Goal: Find specific page/section: Find specific page/section

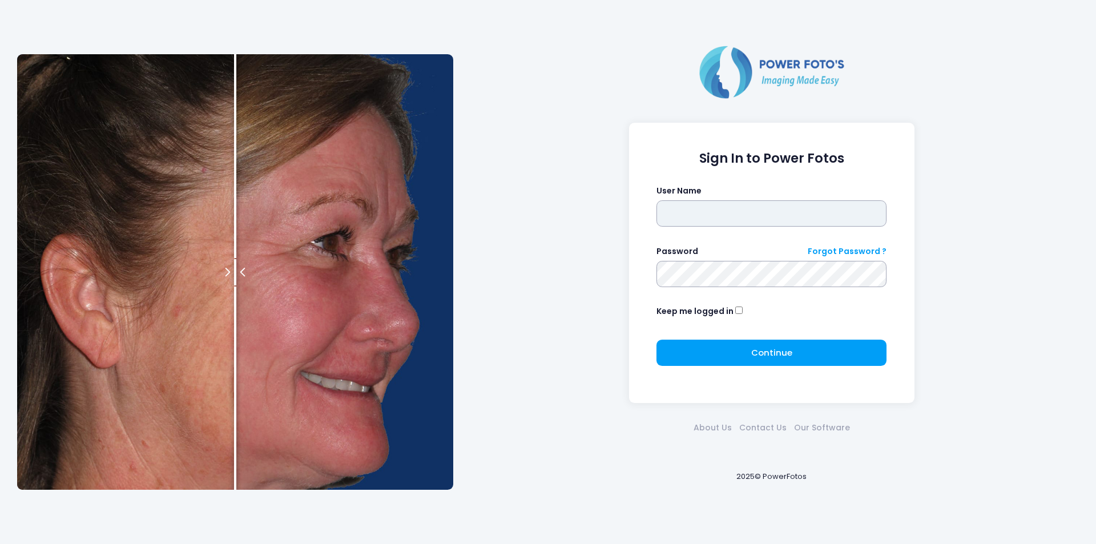
click at [681, 206] on input "text" at bounding box center [771, 213] width 230 height 26
type input "********"
click button "submit" at bounding box center [0, 0] width 0 height 0
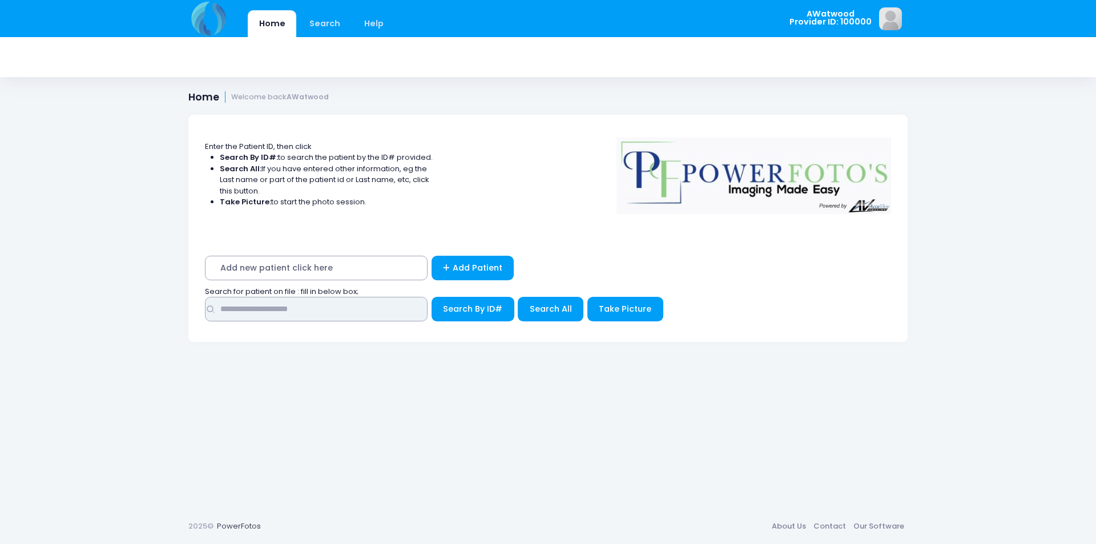
click at [337, 314] on input "text" at bounding box center [316, 309] width 223 height 25
type input "*"
type input "******"
click at [547, 313] on span "Search All" at bounding box center [551, 308] width 42 height 11
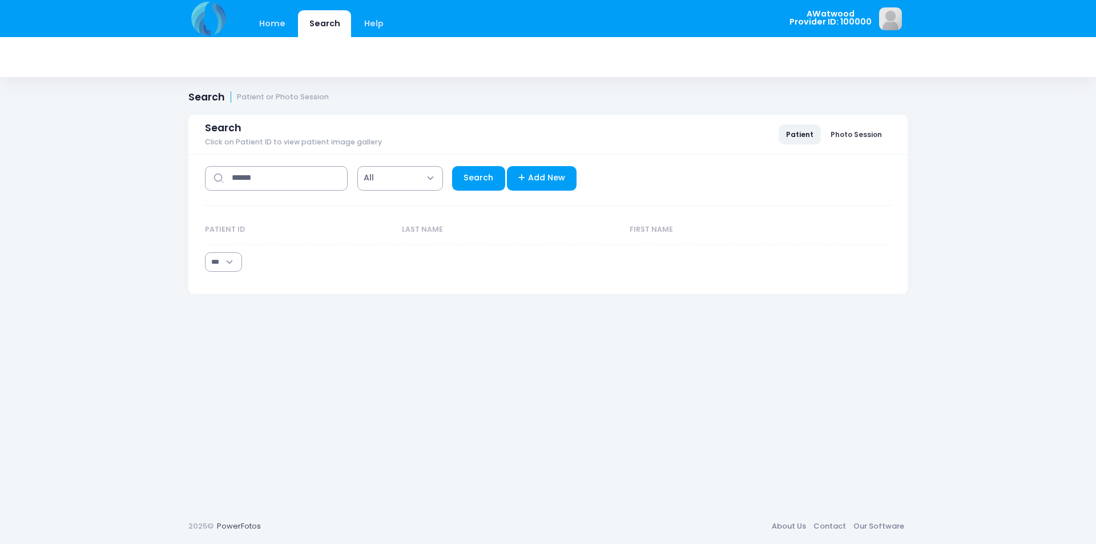
select select "***"
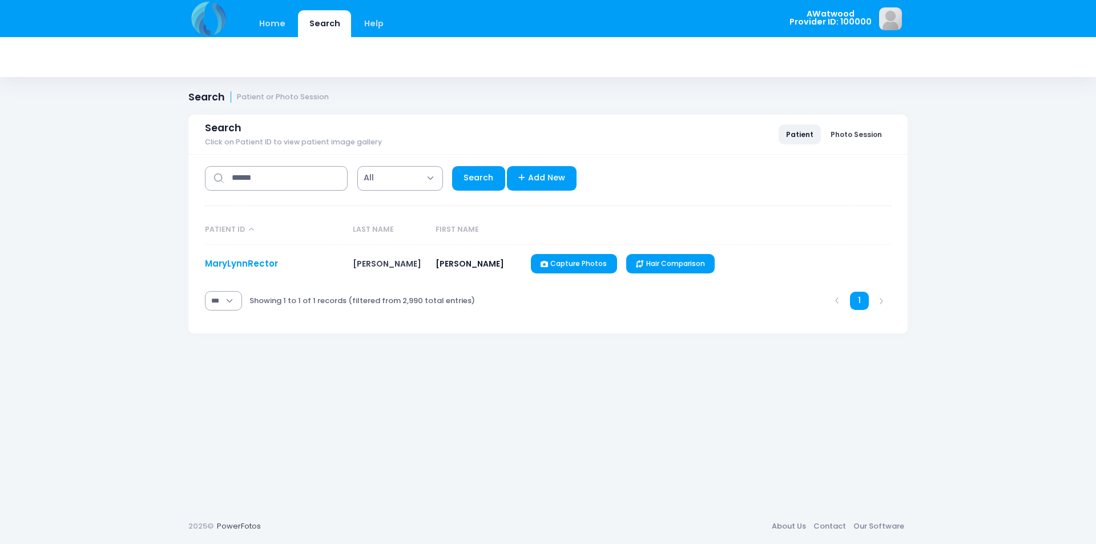
click at [264, 265] on link "MaryLynnRector" at bounding box center [241, 263] width 73 height 12
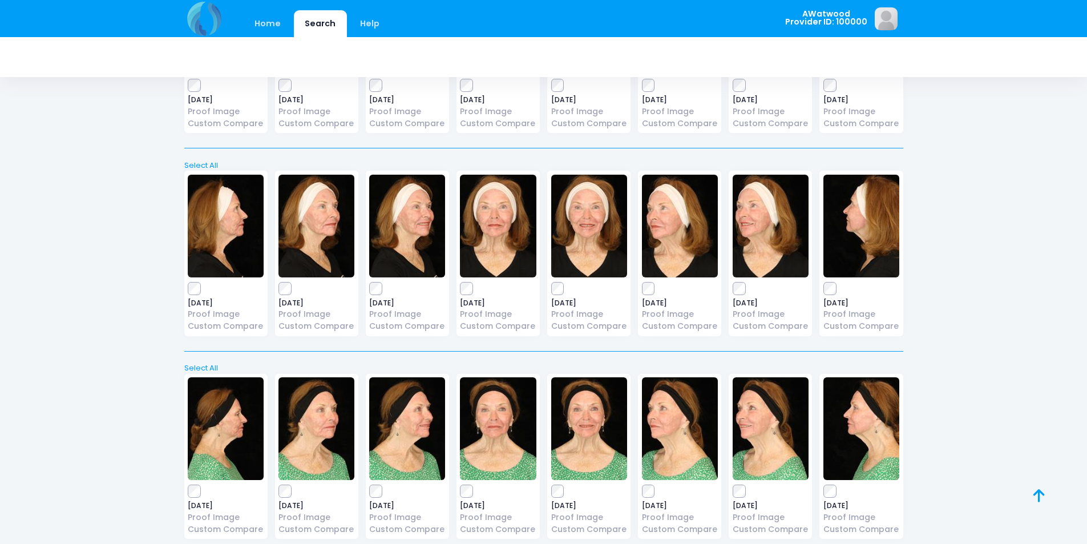
scroll to position [549, 0]
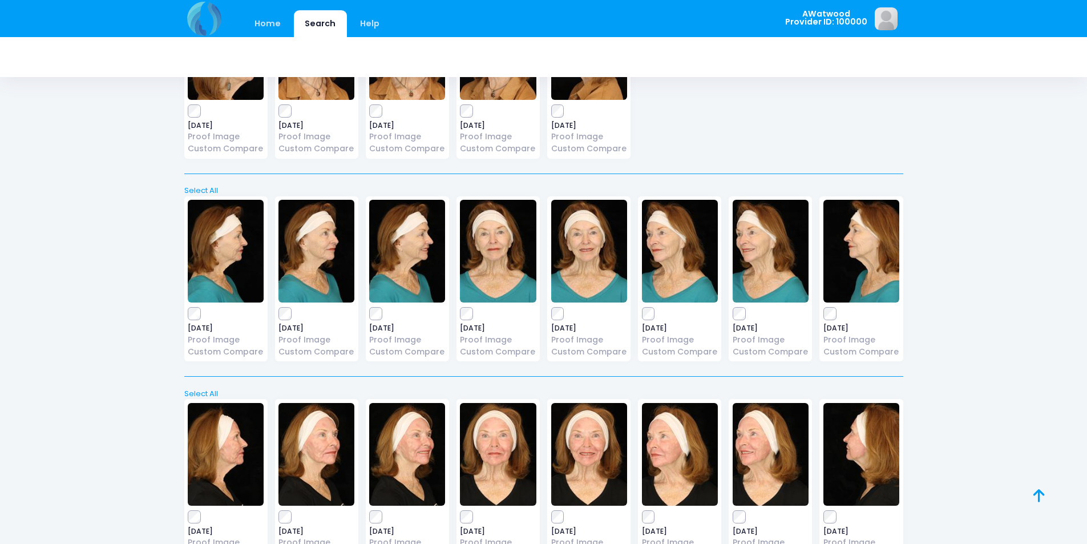
click at [672, 221] on img at bounding box center [680, 251] width 76 height 103
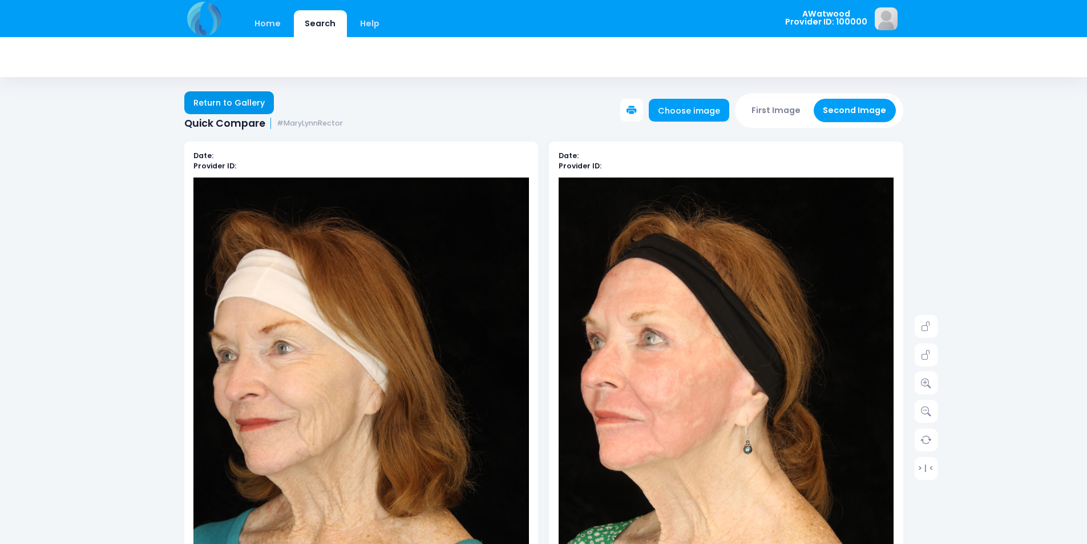
click at [220, 102] on link "Return to Gallery" at bounding box center [229, 102] width 90 height 23
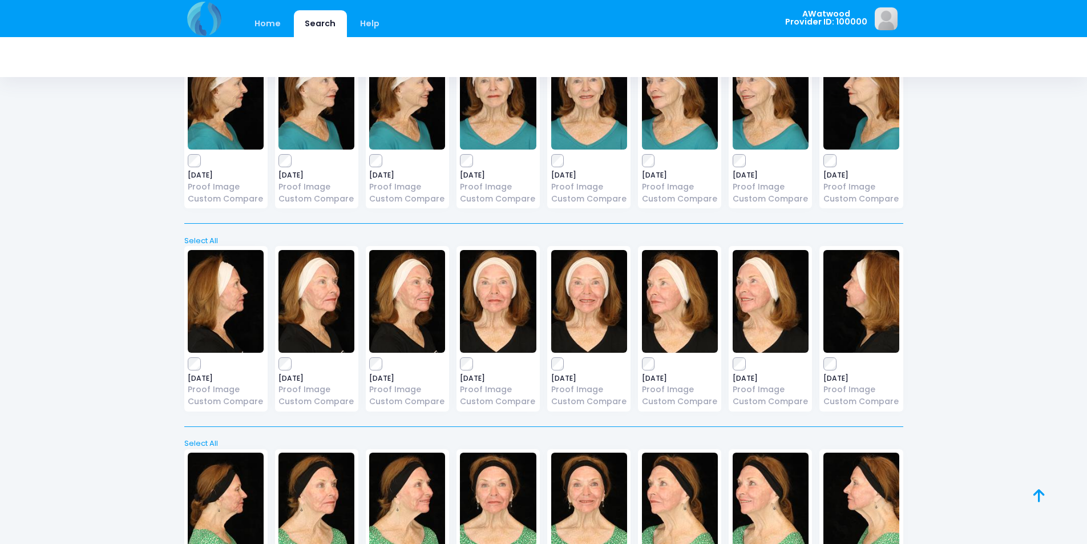
scroll to position [628, 0]
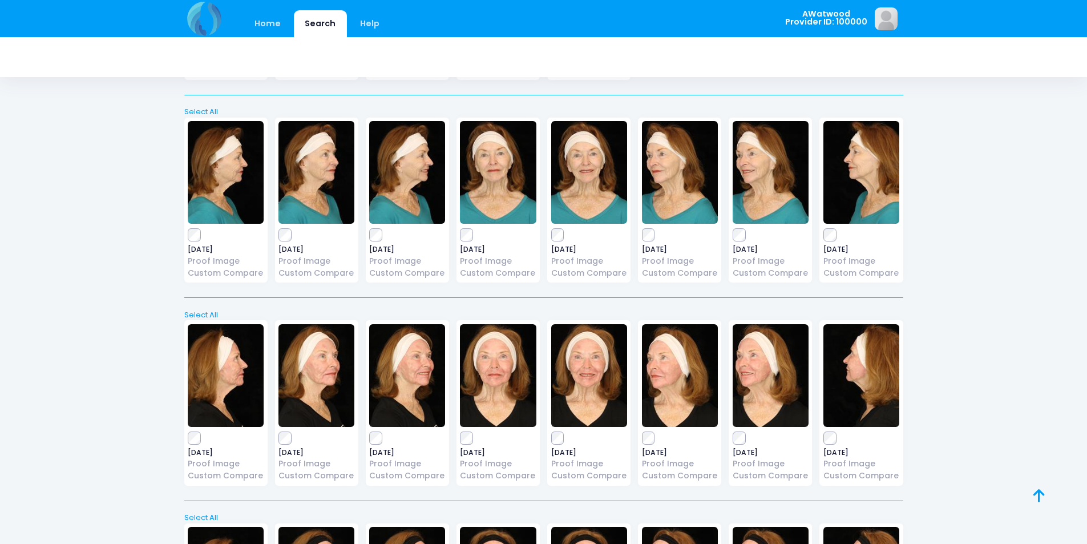
click at [744, 180] on img at bounding box center [771, 172] width 76 height 103
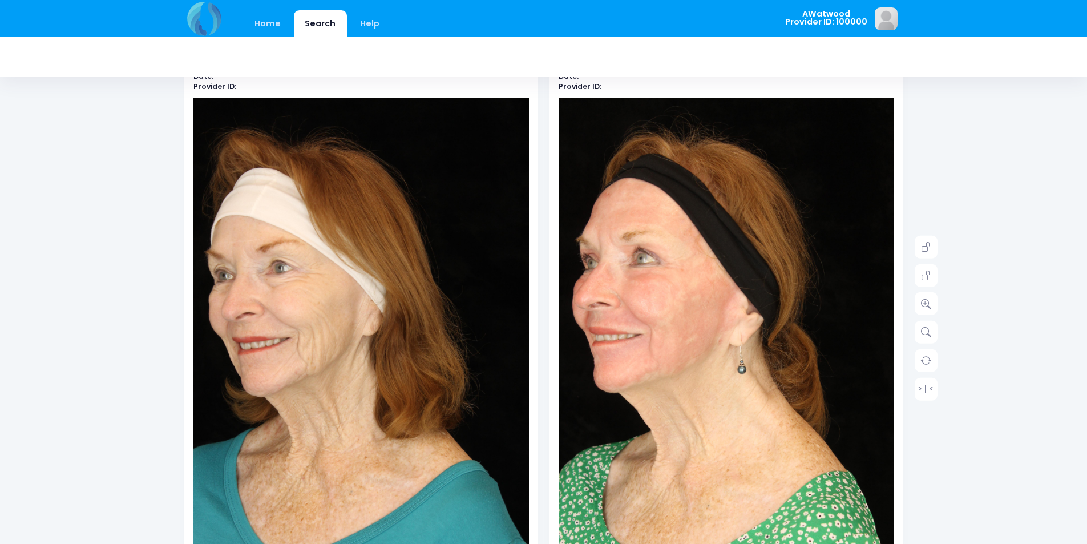
scroll to position [114, 0]
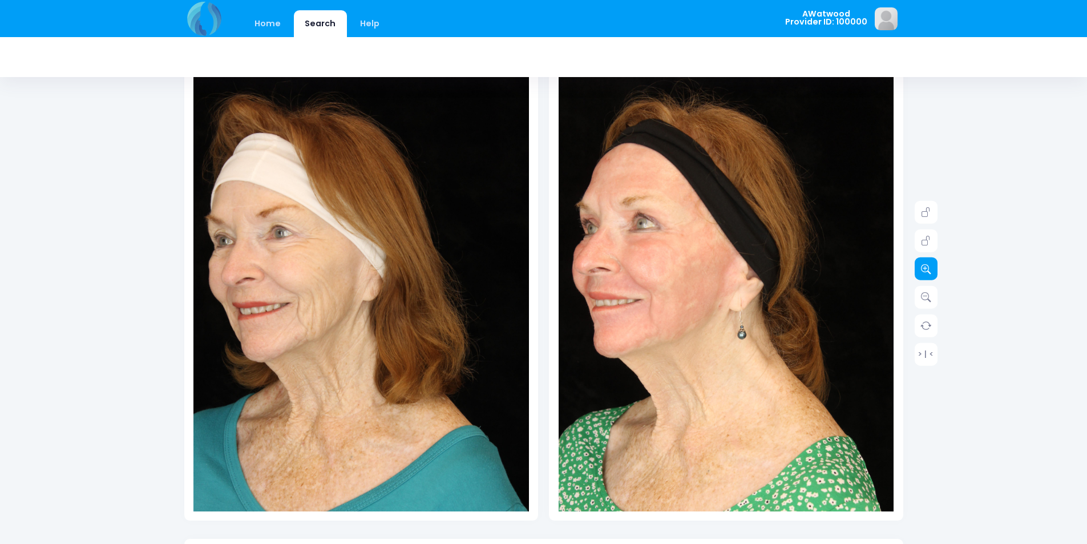
click at [925, 274] on link at bounding box center [926, 268] width 23 height 23
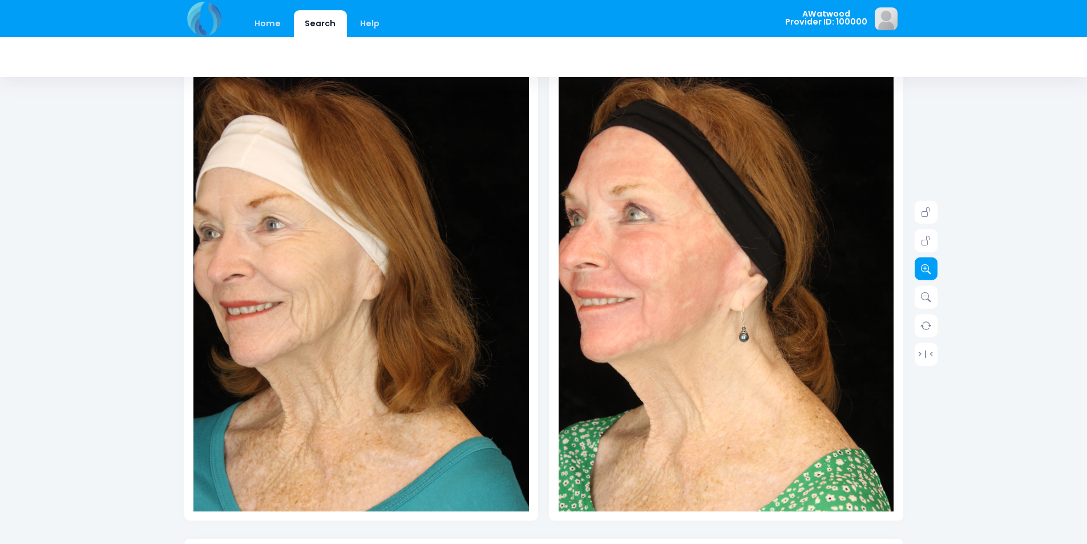
click at [926, 274] on link at bounding box center [926, 268] width 23 height 23
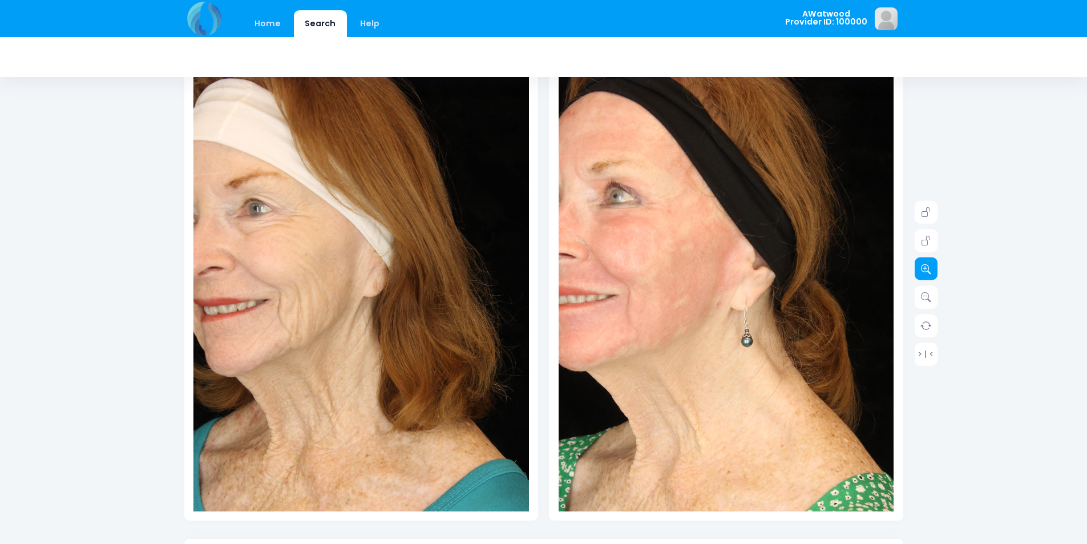
click at [927, 274] on link at bounding box center [926, 268] width 23 height 23
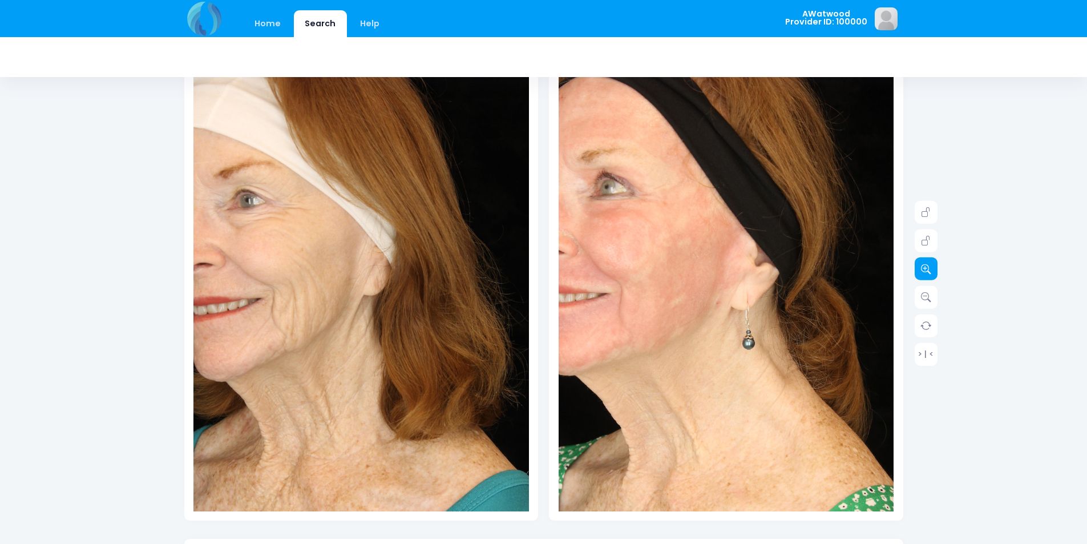
click at [927, 274] on link at bounding box center [926, 268] width 23 height 23
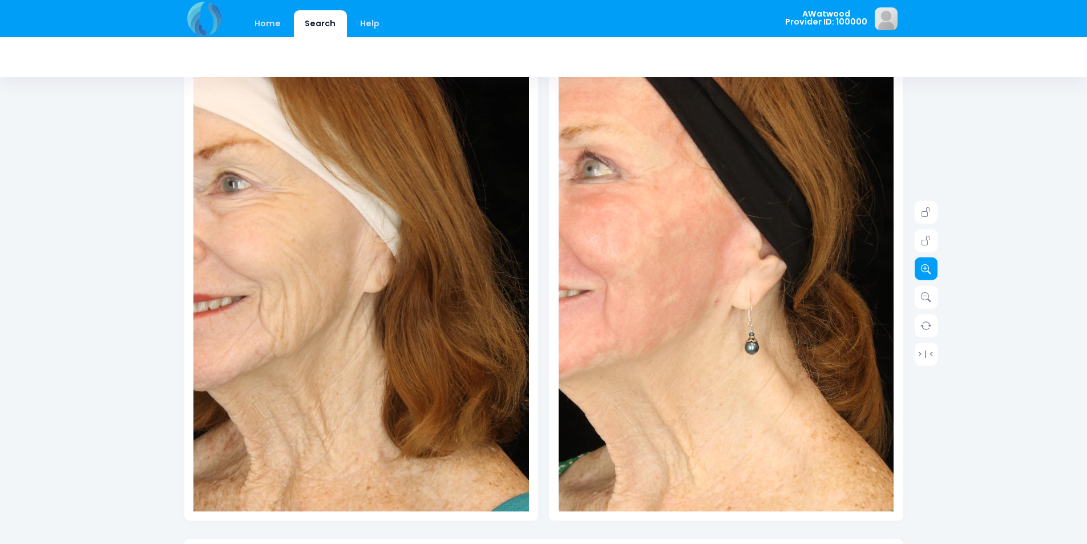
click at [927, 274] on link at bounding box center [926, 268] width 23 height 23
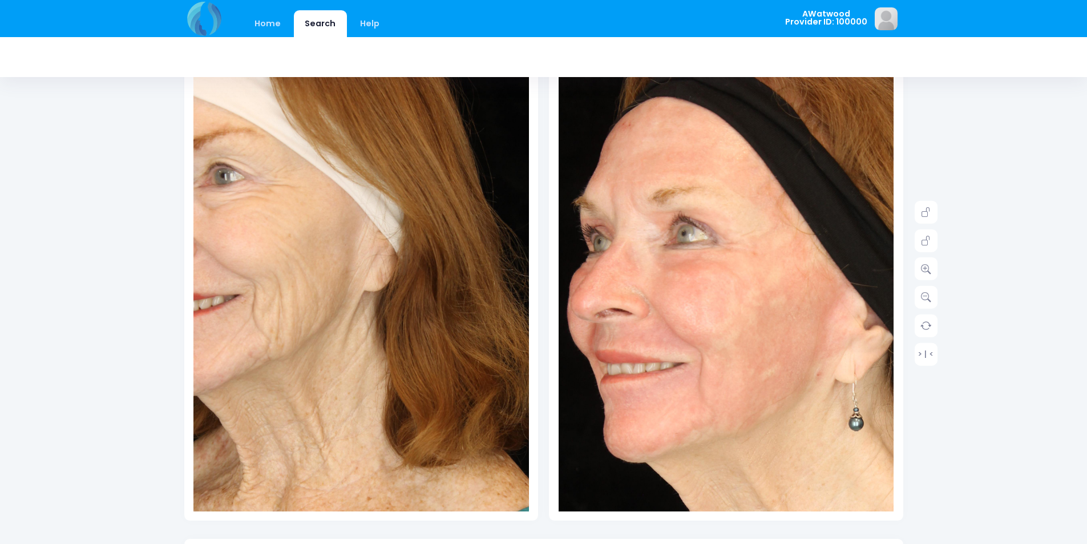
click at [576, 190] on img at bounding box center [829, 388] width 570 height 855
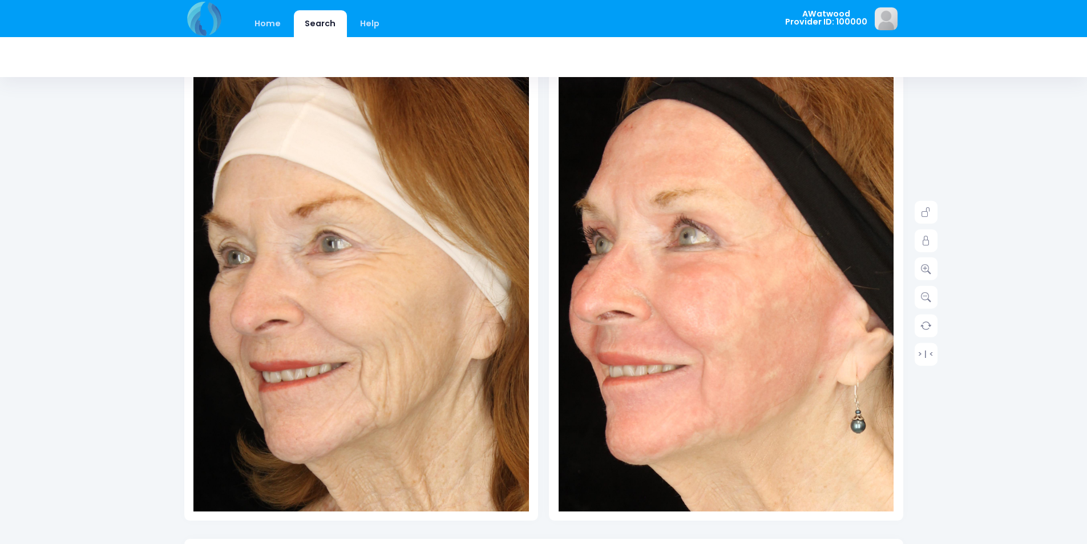
click at [208, 201] on img at bounding box center [468, 382] width 570 height 855
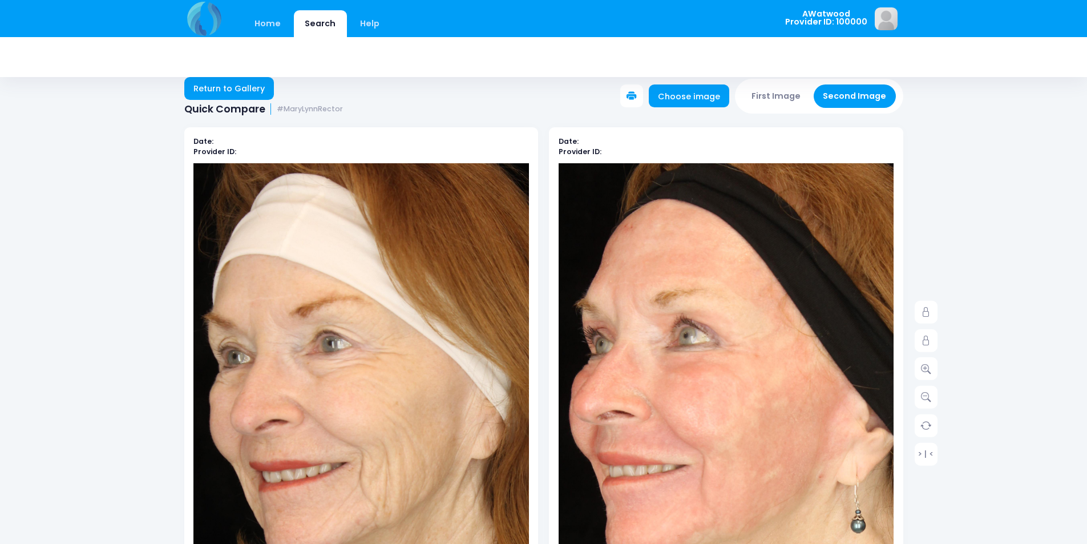
scroll to position [0, 0]
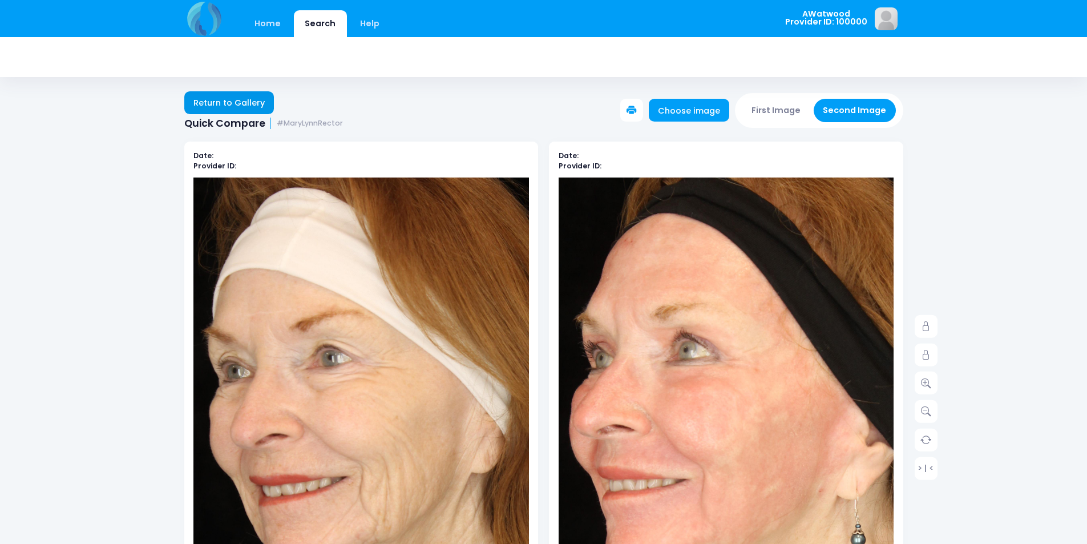
click at [267, 95] on link "Return to Gallery" at bounding box center [229, 102] width 90 height 23
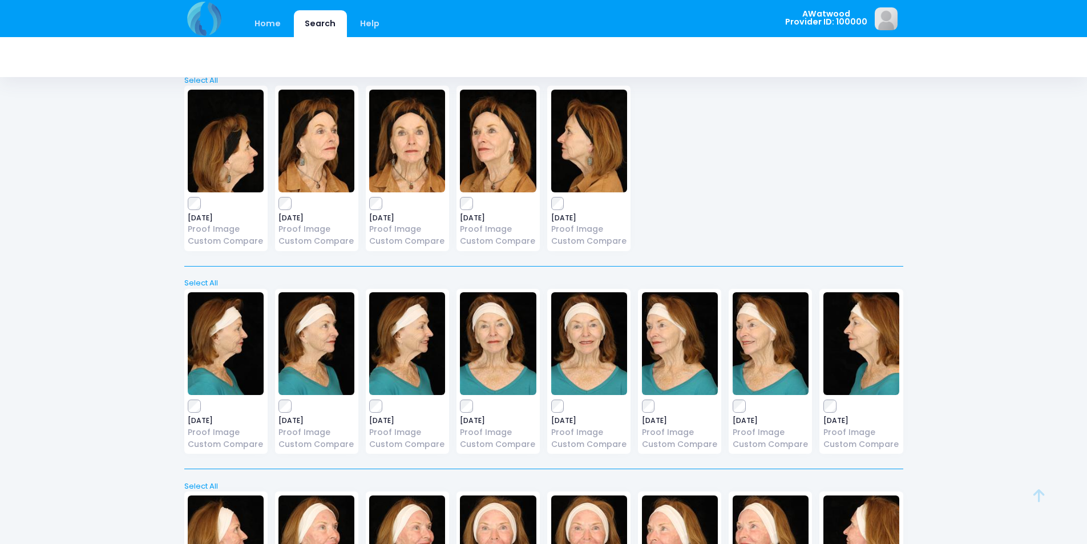
scroll to position [571, 0]
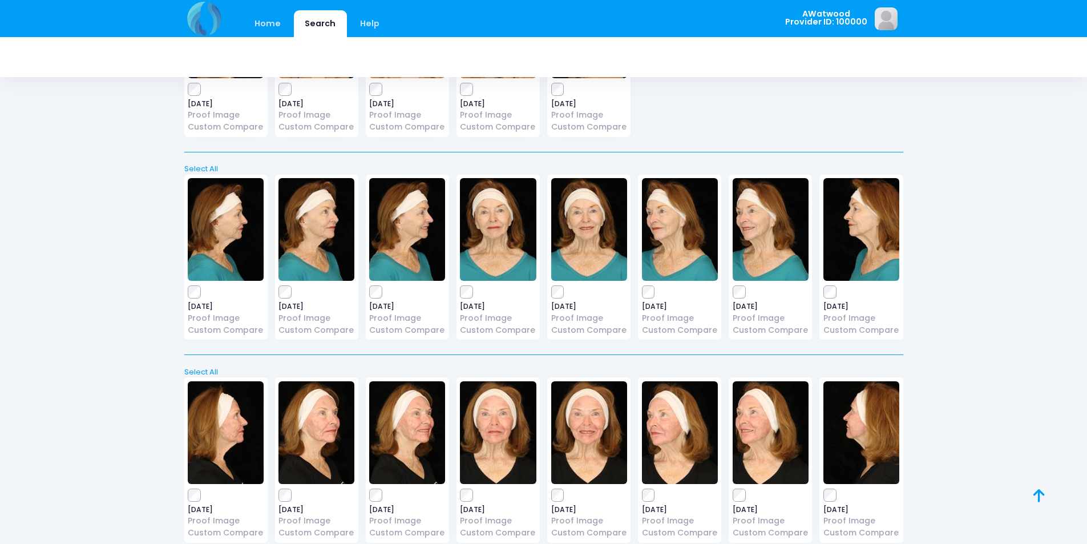
click at [605, 232] on img at bounding box center [589, 229] width 76 height 103
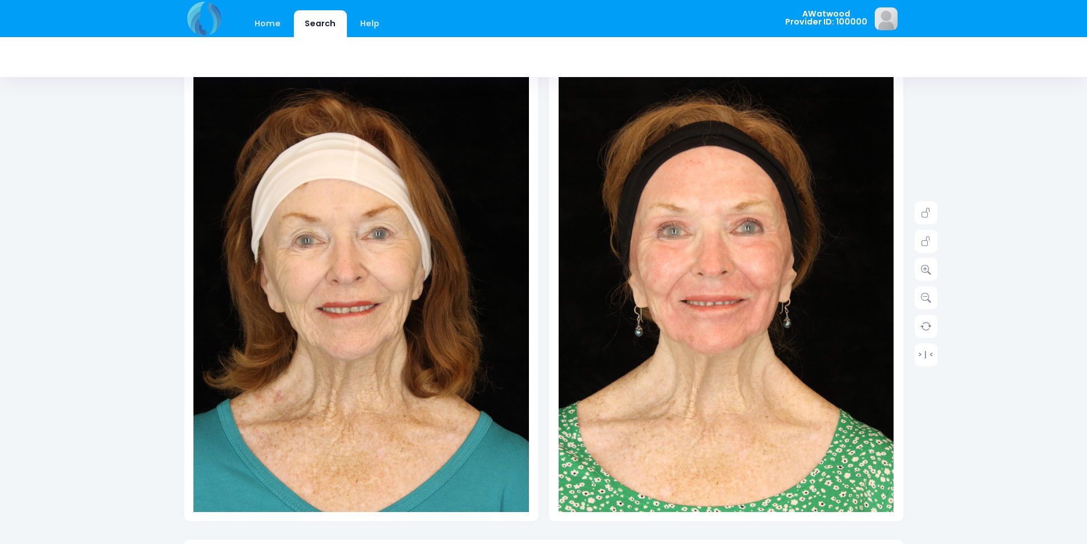
scroll to position [114, 0]
click at [930, 261] on link at bounding box center [926, 268] width 23 height 23
click at [929, 261] on link at bounding box center [926, 268] width 23 height 23
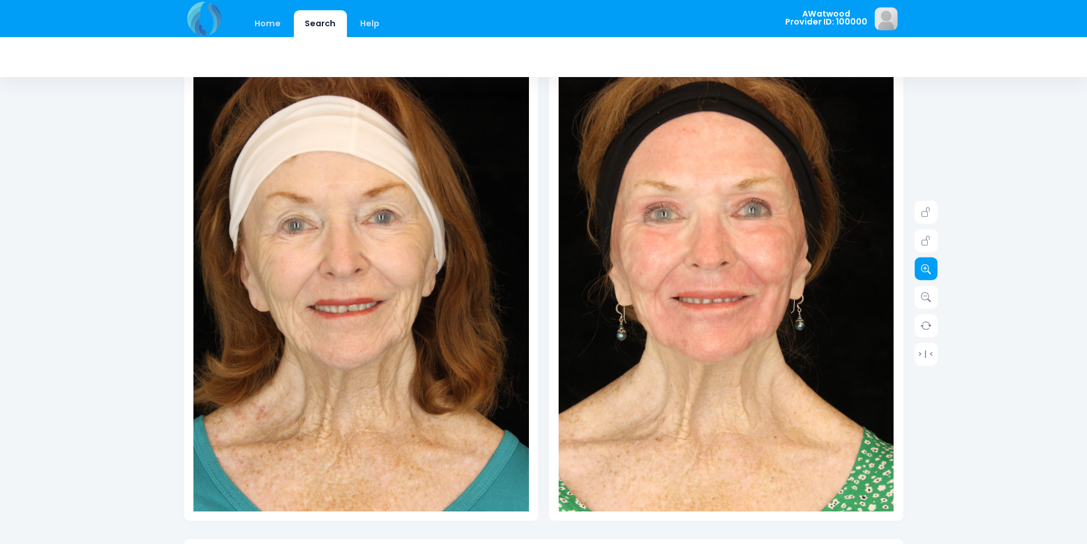
click at [928, 261] on link at bounding box center [926, 268] width 23 height 23
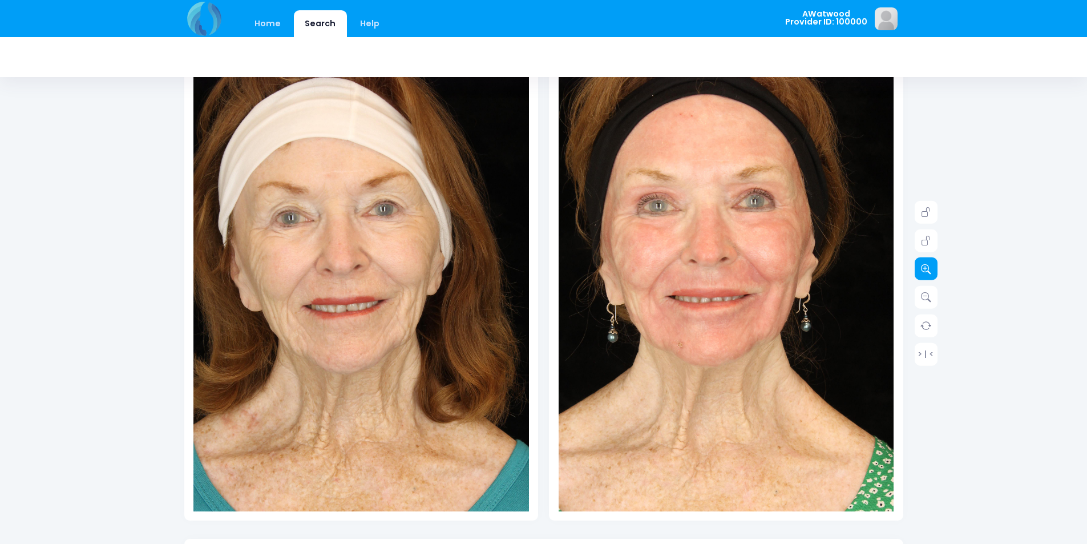
click at [927, 262] on link at bounding box center [926, 268] width 23 height 23
click at [926, 264] on icon at bounding box center [926, 269] width 10 height 10
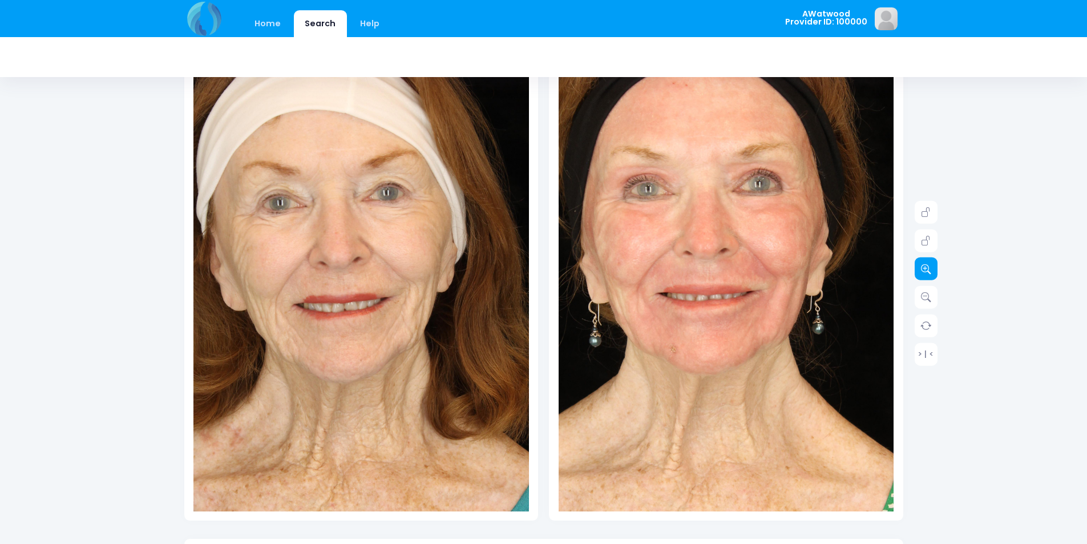
click at [926, 264] on icon at bounding box center [926, 269] width 10 height 10
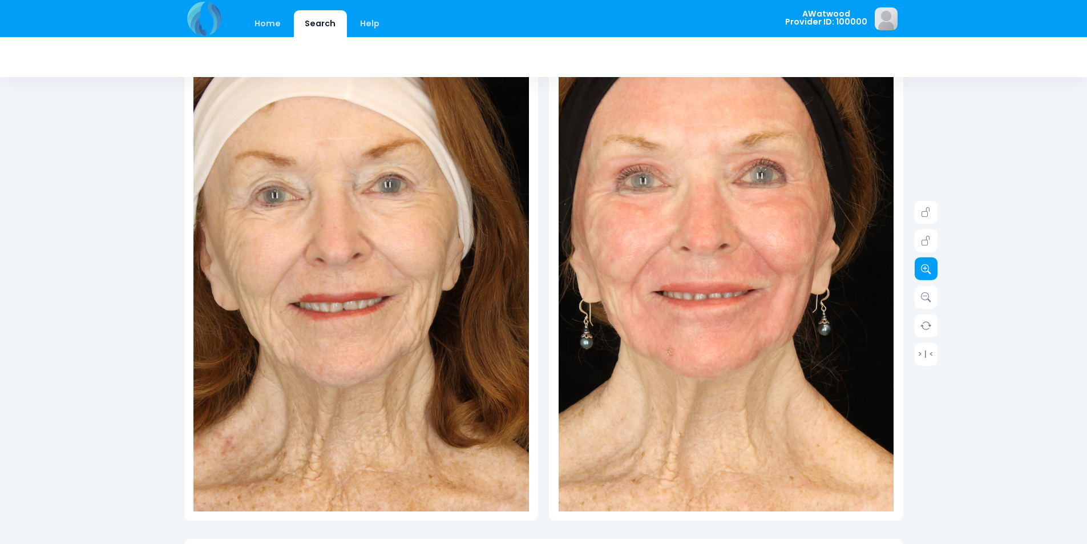
click at [926, 264] on icon at bounding box center [926, 269] width 10 height 10
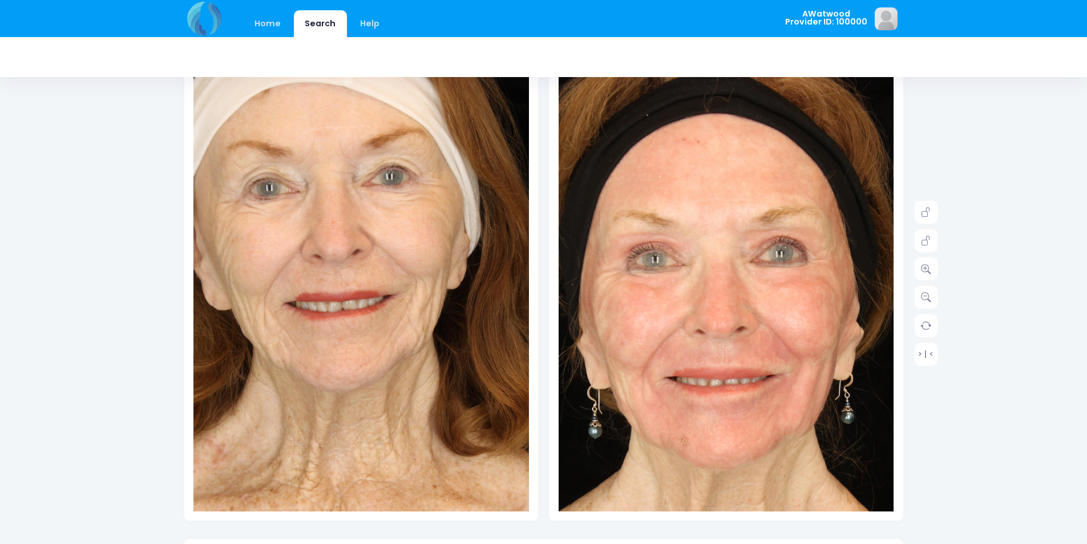
click at [701, 176] on img at bounding box center [743, 401] width 570 height 855
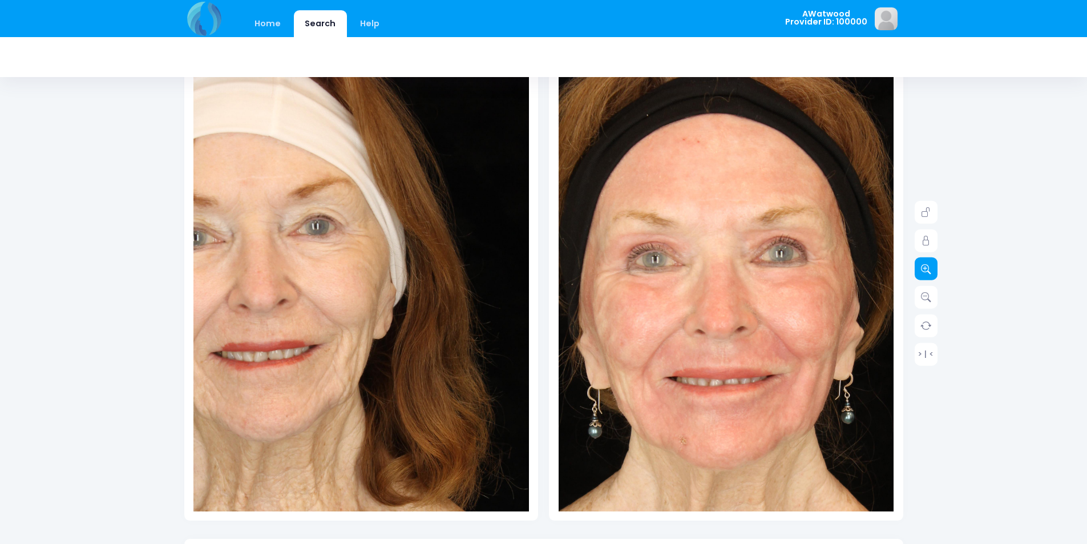
click at [920, 264] on link at bounding box center [926, 268] width 23 height 23
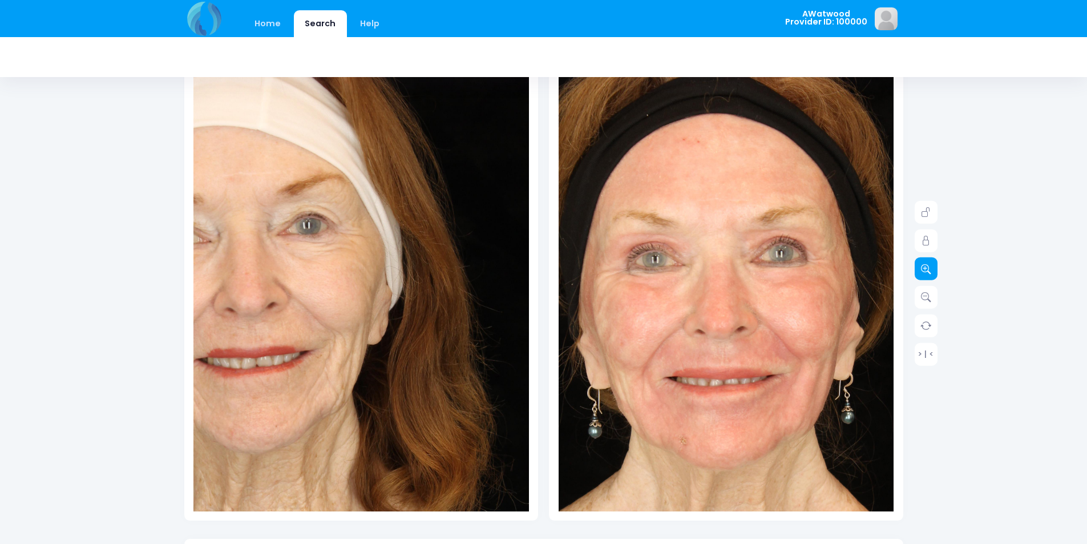
click at [918, 265] on link at bounding box center [926, 268] width 23 height 23
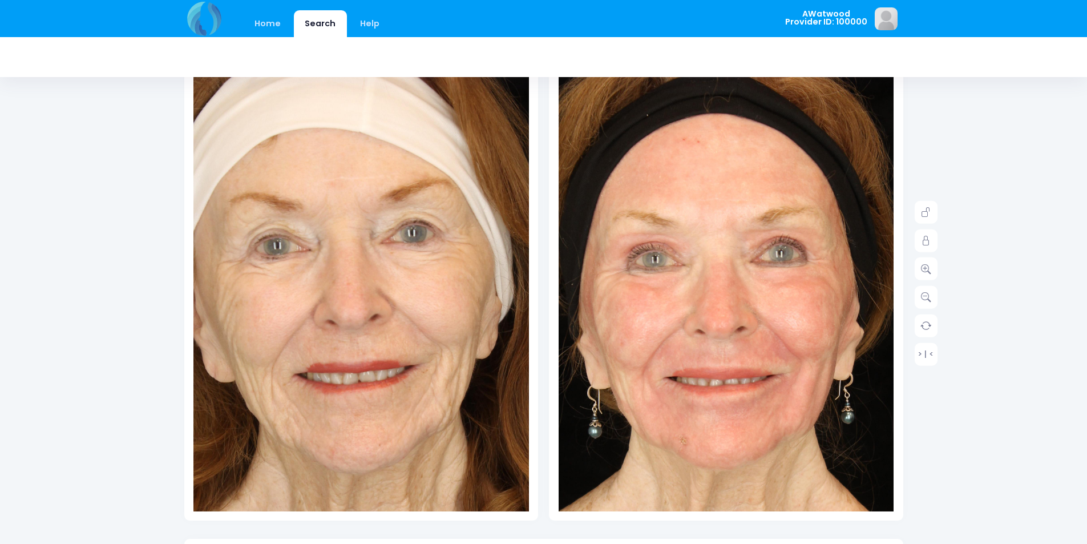
click at [340, 215] on img at bounding box center [379, 387] width 637 height 956
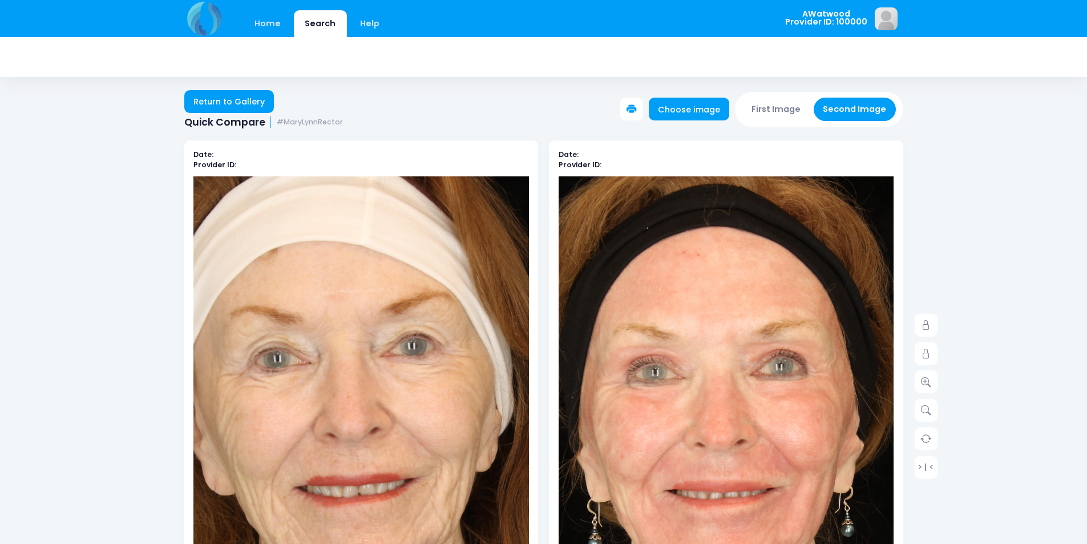
scroll to position [0, 0]
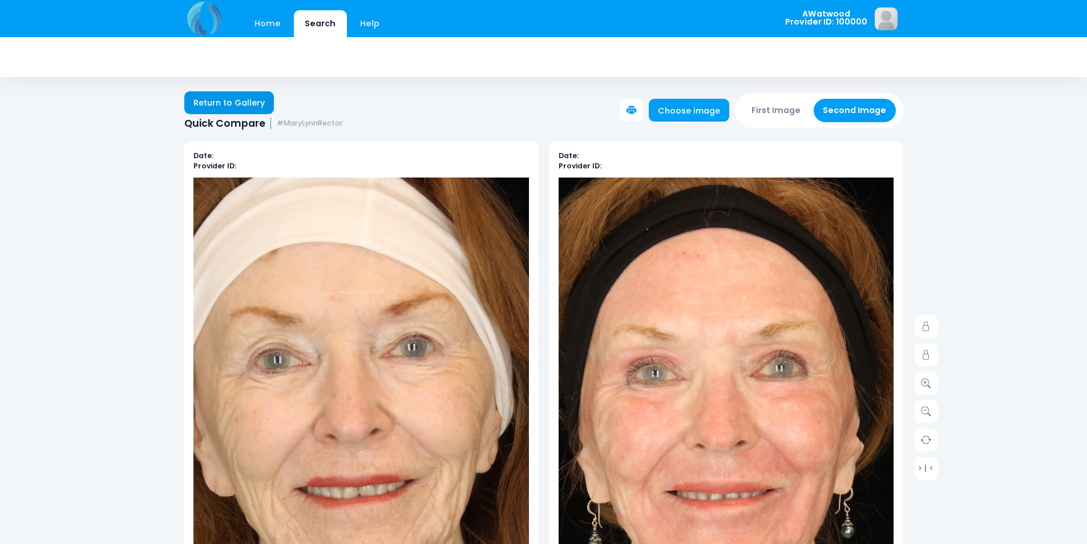
click at [245, 104] on link "Return to Gallery" at bounding box center [229, 102] width 90 height 23
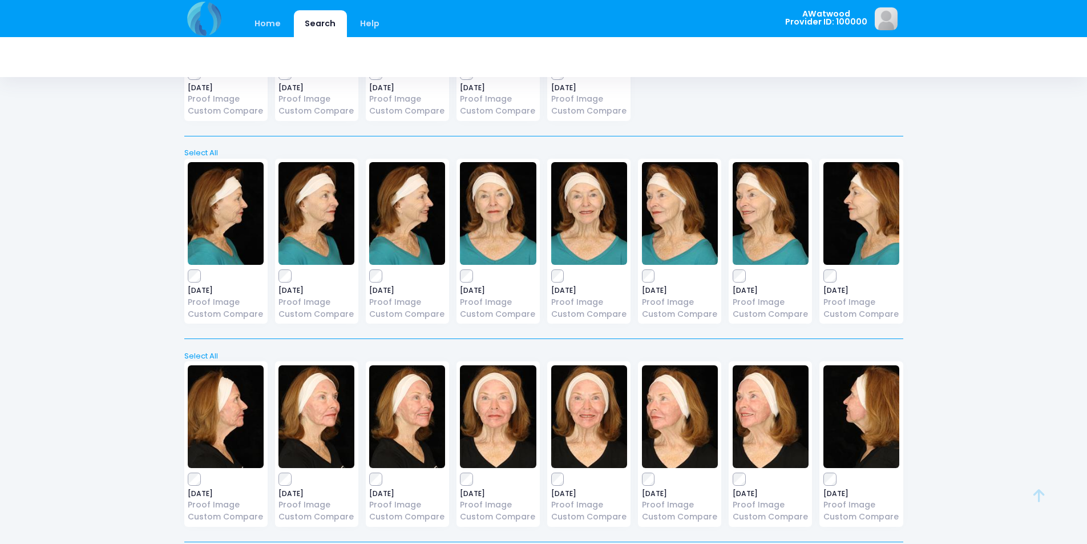
scroll to position [685, 0]
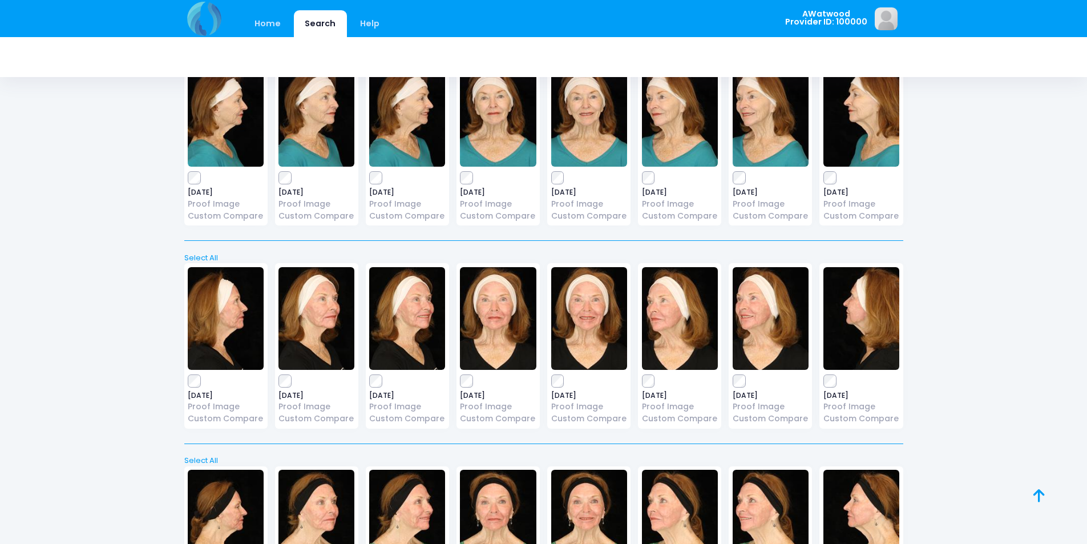
click at [417, 165] on img at bounding box center [407, 115] width 76 height 103
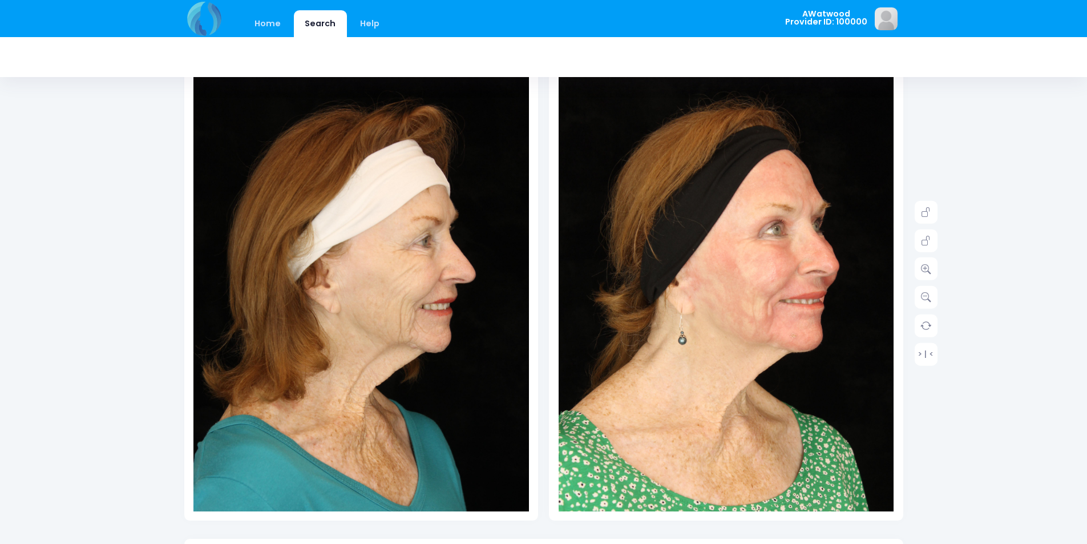
scroll to position [57, 0]
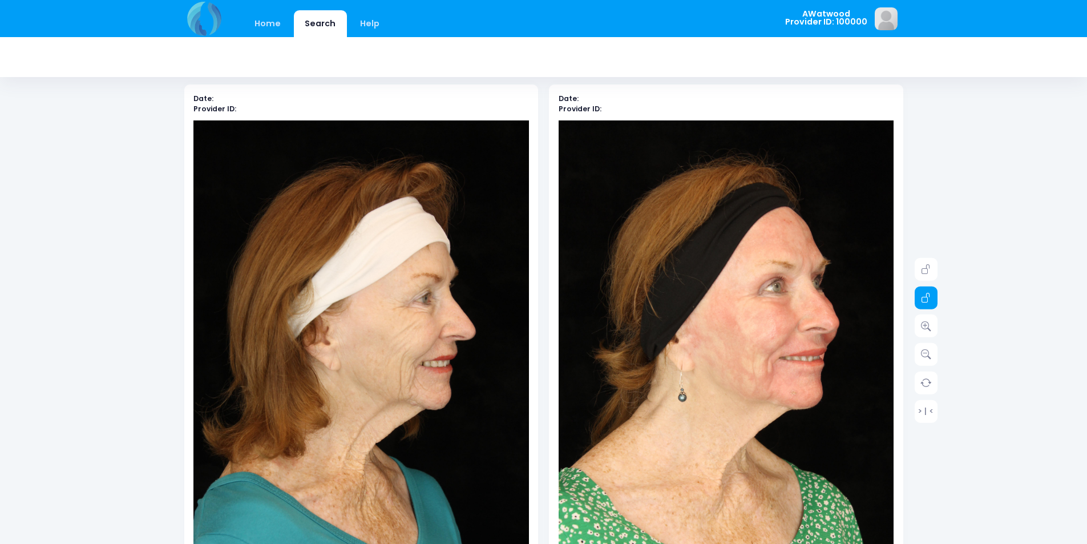
click at [934, 296] on link at bounding box center [926, 297] width 23 height 23
click at [934, 297] on link at bounding box center [926, 297] width 23 height 23
click at [916, 325] on link at bounding box center [926, 325] width 23 height 23
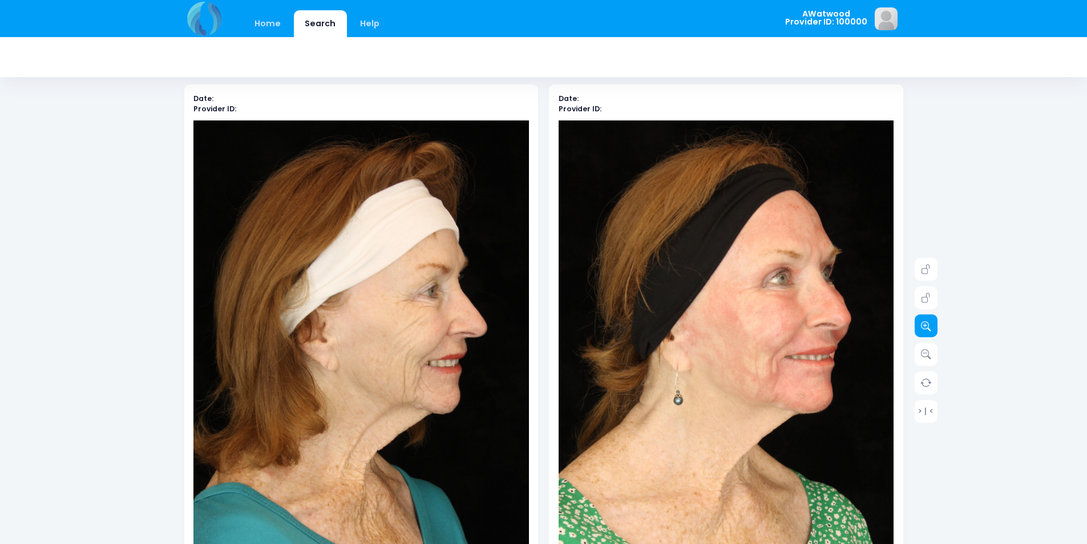
click at [916, 325] on link at bounding box center [926, 325] width 23 height 23
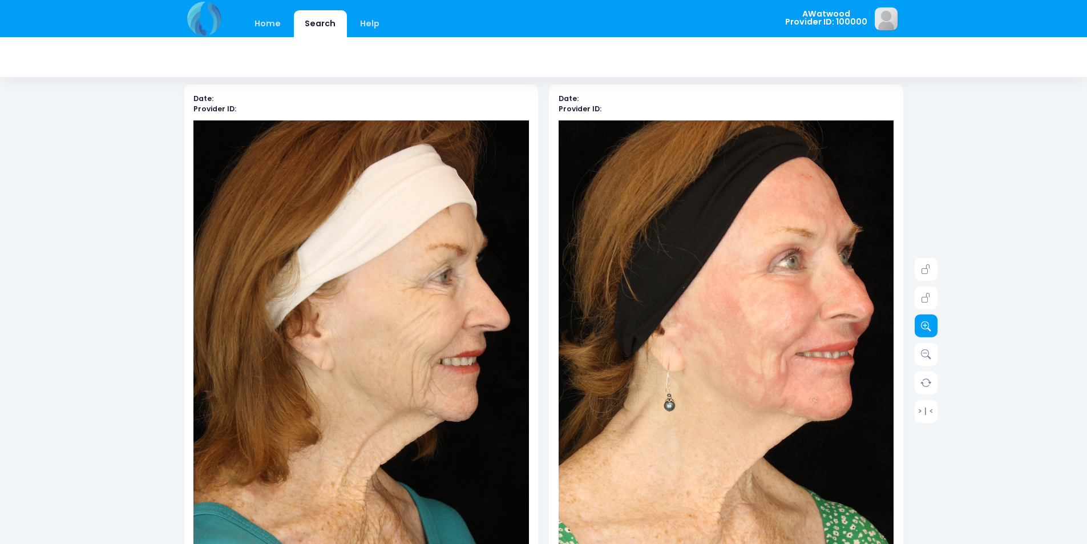
click at [916, 325] on link at bounding box center [926, 325] width 23 height 23
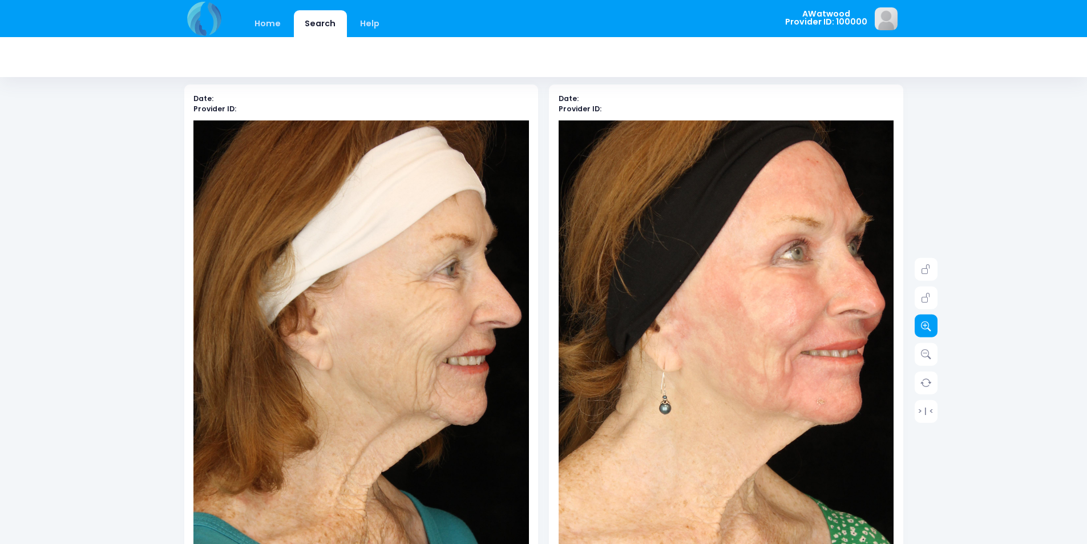
click at [916, 325] on link at bounding box center [926, 325] width 23 height 23
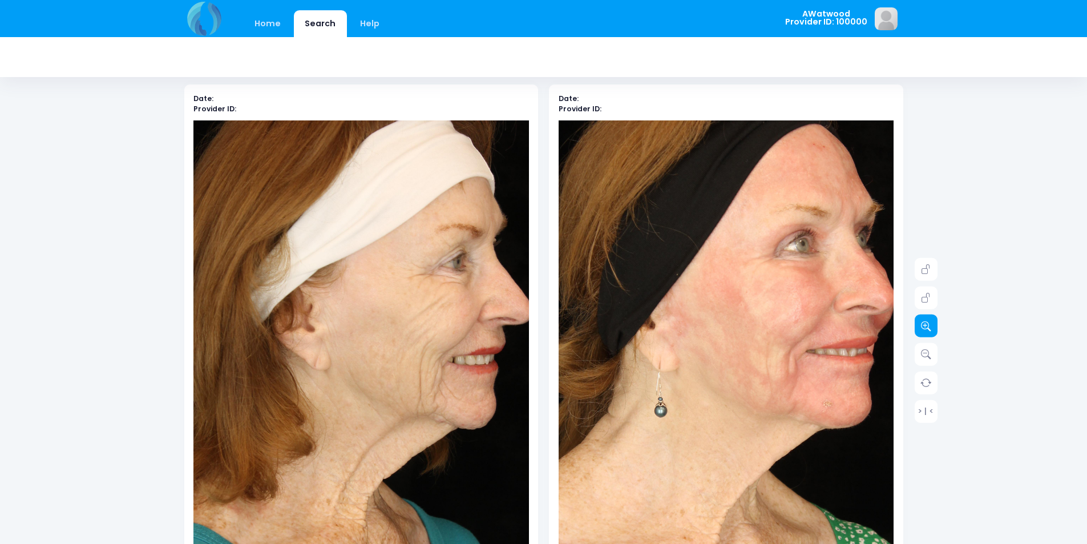
click at [916, 325] on link at bounding box center [926, 325] width 23 height 23
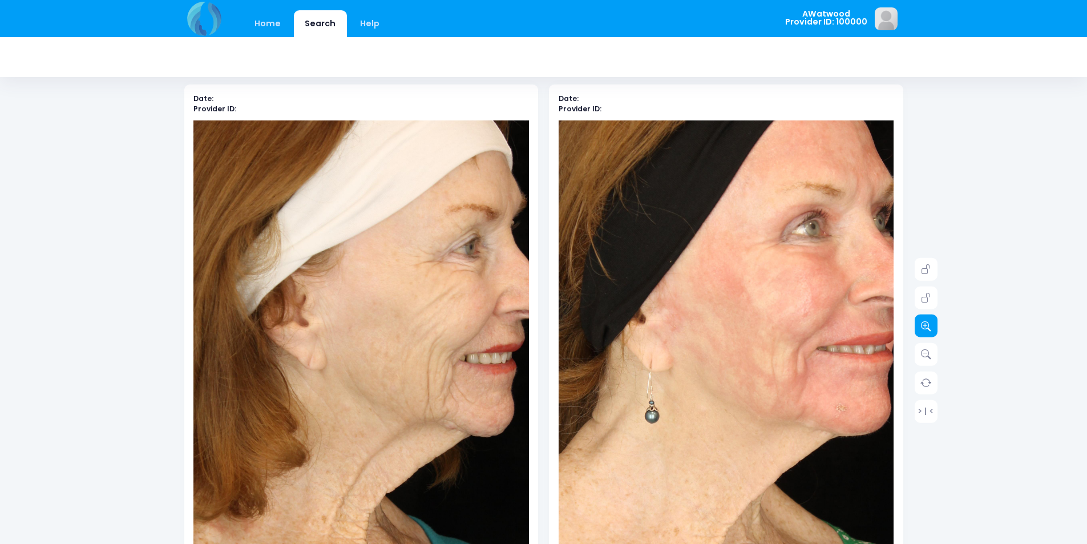
click at [916, 325] on link at bounding box center [926, 325] width 23 height 23
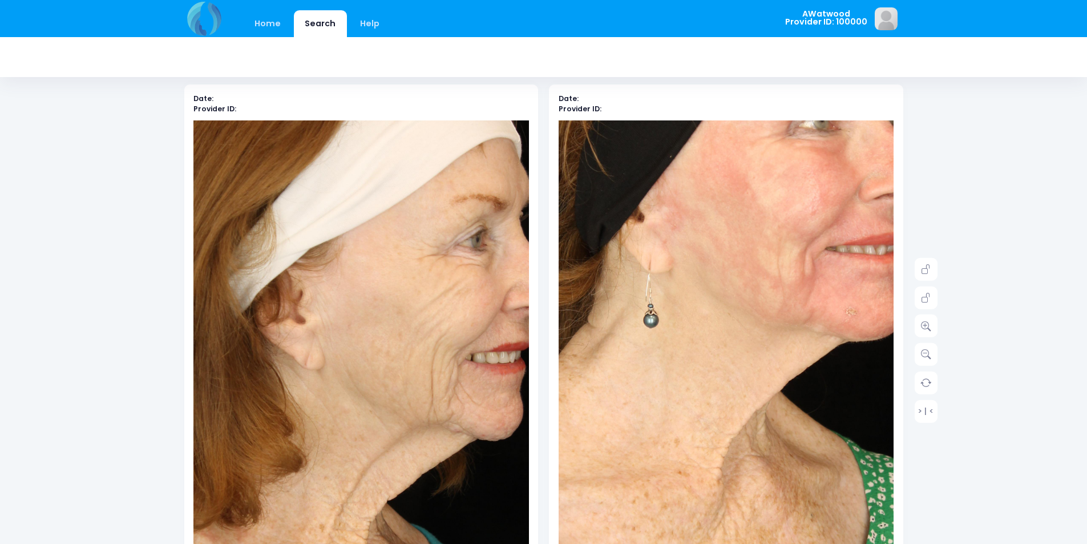
click at [722, 454] on img at bounding box center [729, 274] width 604 height 906
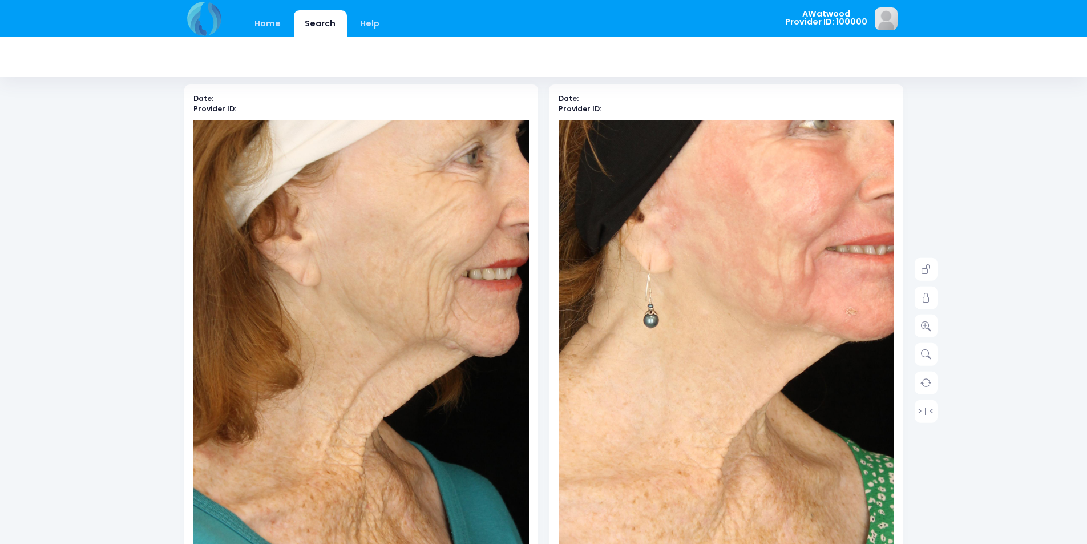
click at [366, 437] on img at bounding box center [357, 289] width 604 height 906
click at [415, 416] on img at bounding box center [357, 289] width 604 height 906
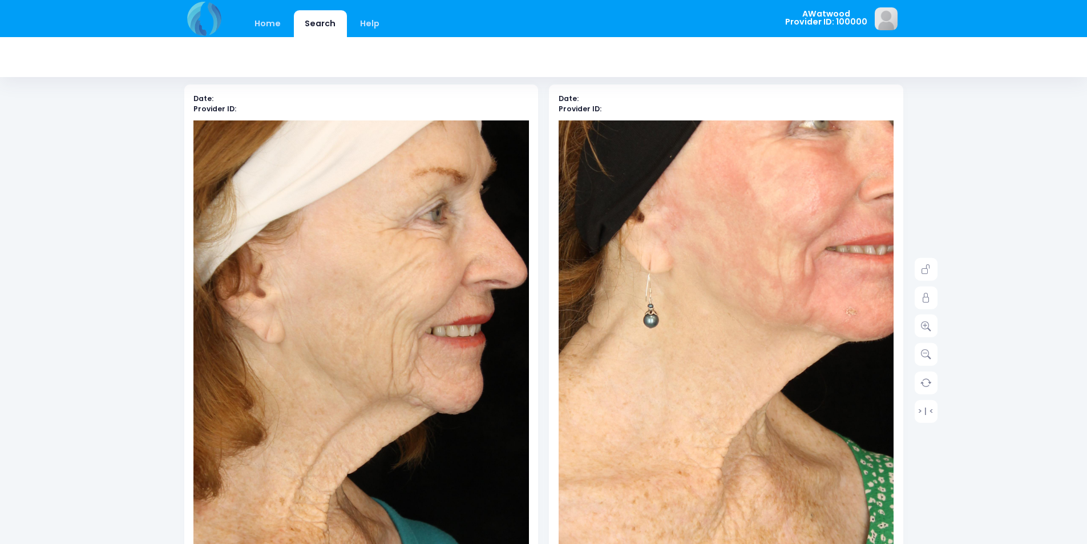
click at [411, 374] on img at bounding box center [321, 345] width 604 height 906
click at [729, 354] on img at bounding box center [729, 274] width 604 height 906
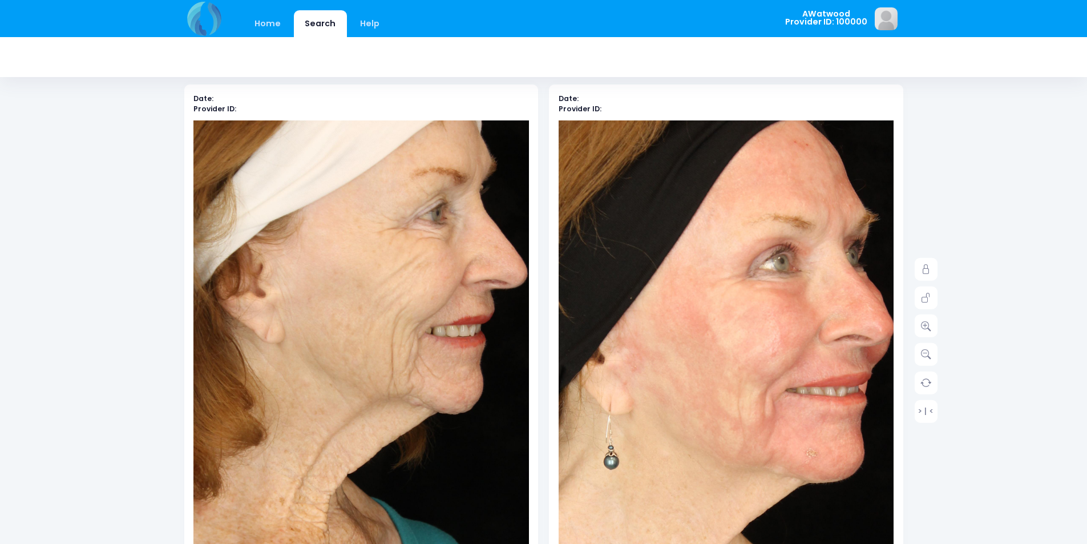
click at [771, 296] on img at bounding box center [690, 415] width 604 height 906
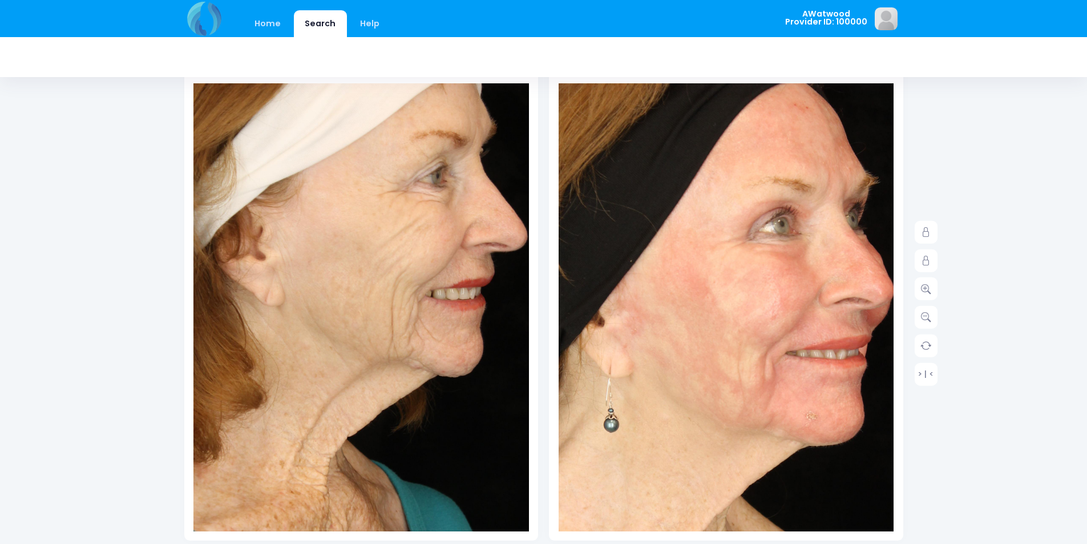
scroll to position [114, 0]
